Goal: Check status: Check status

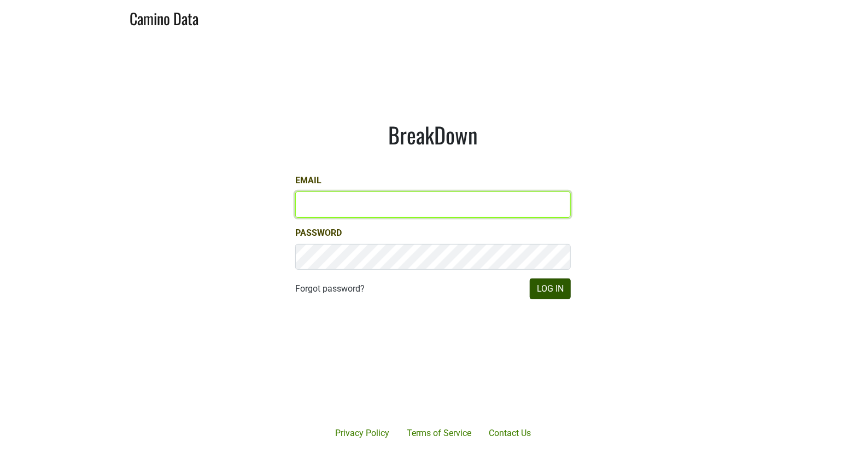
type input "[EMAIL_ADDRESS][DOMAIN_NAME]"
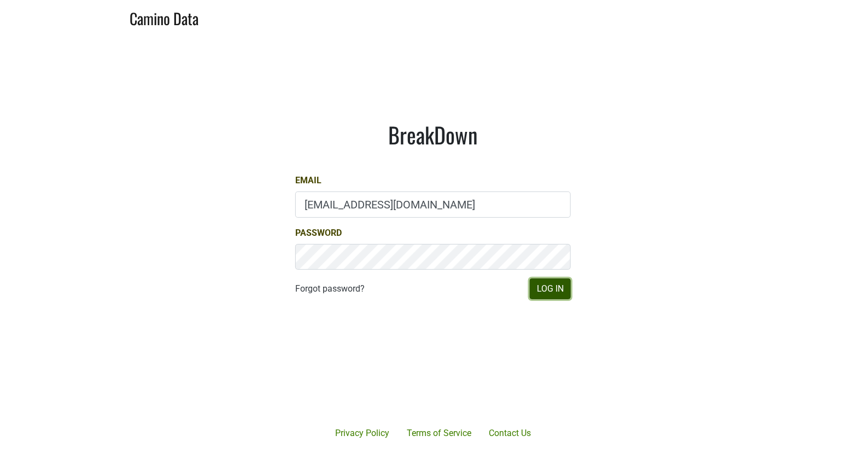
click at [568, 293] on button "Log In" at bounding box center [550, 288] width 41 height 21
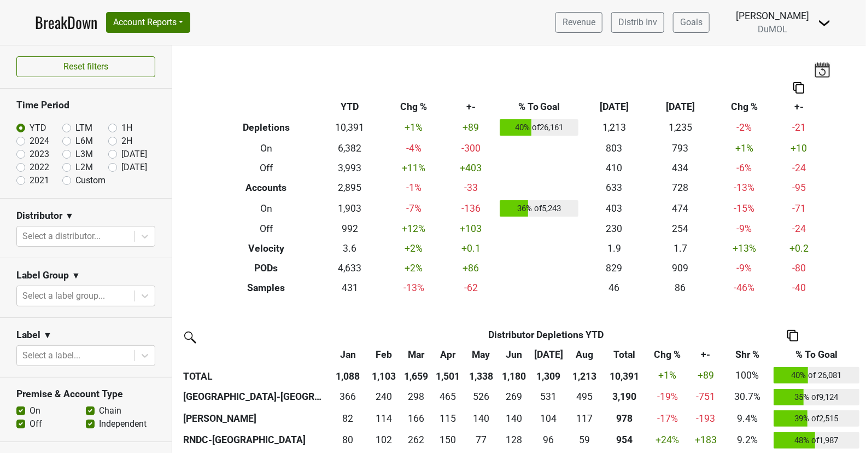
click at [30, 178] on label "2021" at bounding box center [40, 180] width 20 height 13
click at [22, 178] on input "2021" at bounding box center [38, 179] width 44 height 11
radio input "true"
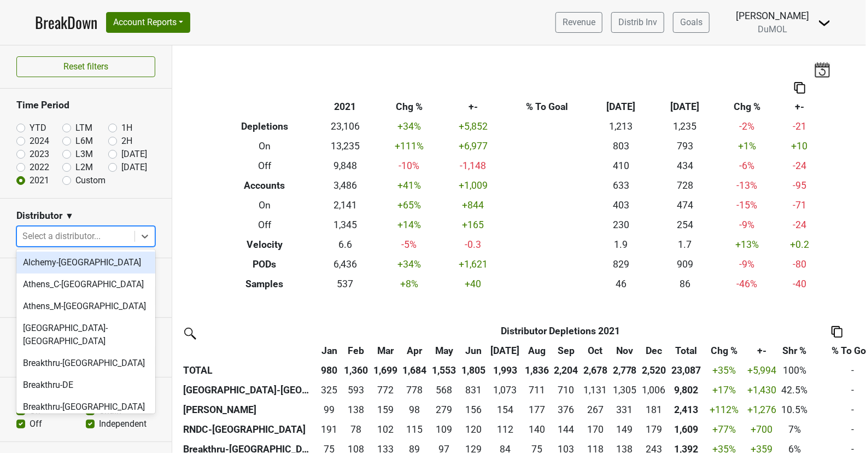
click at [84, 236] on div at bounding box center [75, 236] width 107 height 15
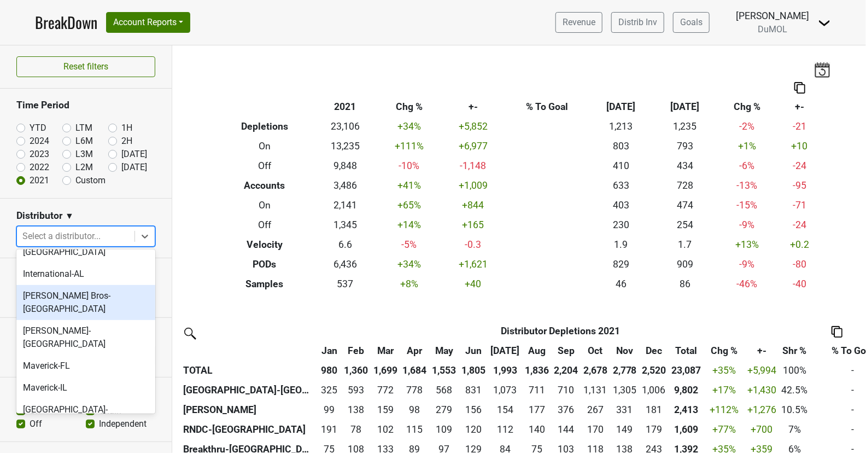
scroll to position [450, 0]
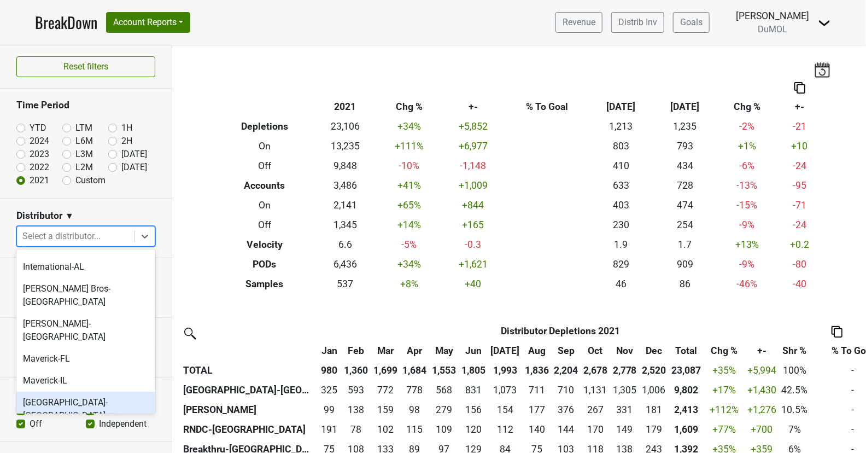
click at [108, 391] on div "Monterey-CA" at bounding box center [85, 408] width 139 height 35
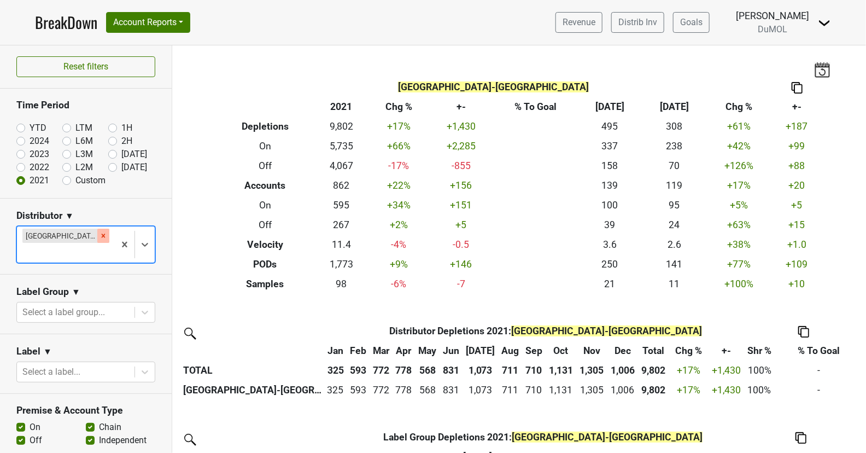
click at [97, 229] on div "Remove Monterey-CA" at bounding box center [103, 236] width 12 height 14
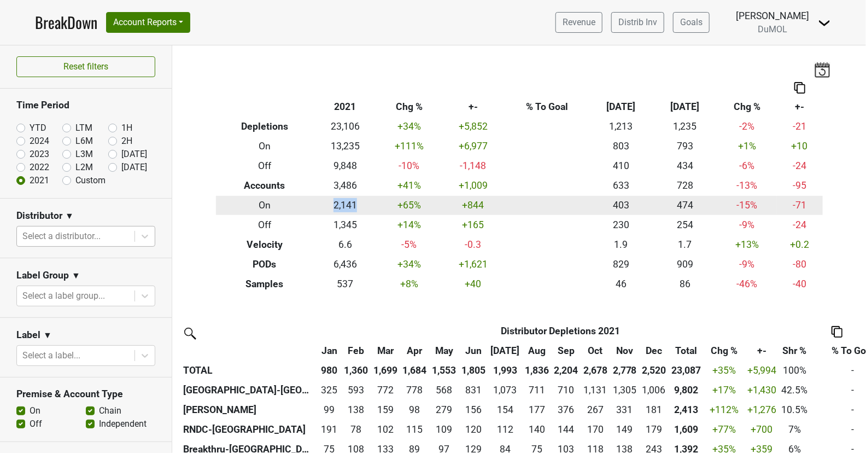
drag, startPoint x: 353, startPoint y: 204, endPoint x: 322, endPoint y: 208, distance: 30.9
click at [322, 208] on td "2,141" at bounding box center [345, 206] width 64 height 20
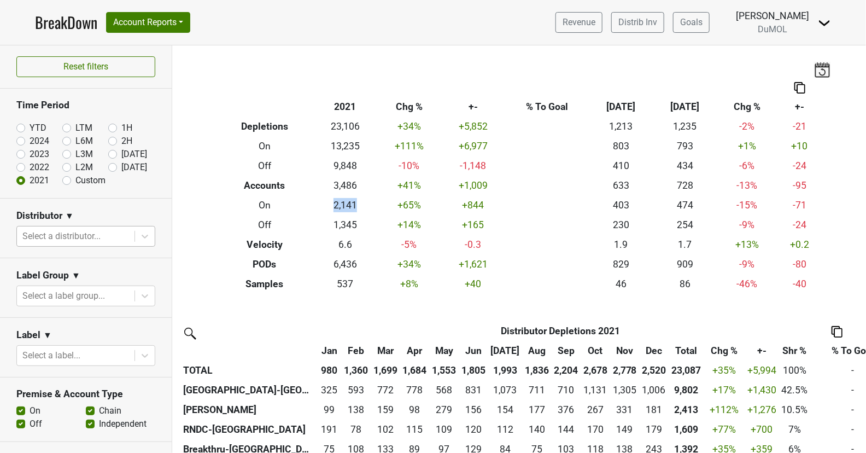
click at [30, 166] on label "2022" at bounding box center [40, 167] width 20 height 13
click at [21, 166] on input "2022" at bounding box center [38, 166] width 44 height 11
radio input "true"
click at [21, 166] on div "Reset filters Time Period YTD LTM 1H 2024 L6M 2H 2023 L3M Aug '25 2022 L2M Sep …" at bounding box center [86, 248] width 172 height 407
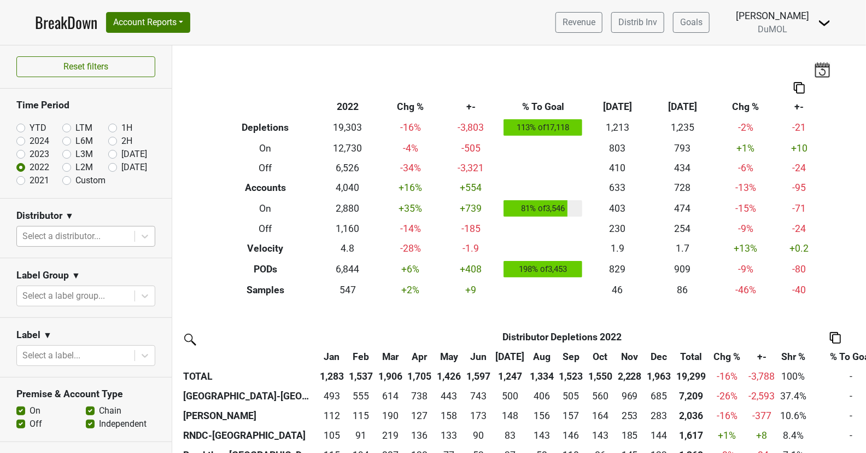
click at [30, 154] on label "2023" at bounding box center [40, 154] width 20 height 13
click at [20, 154] on input "2023" at bounding box center [38, 153] width 44 height 11
radio input "true"
